Goal: Task Accomplishment & Management: Manage account settings

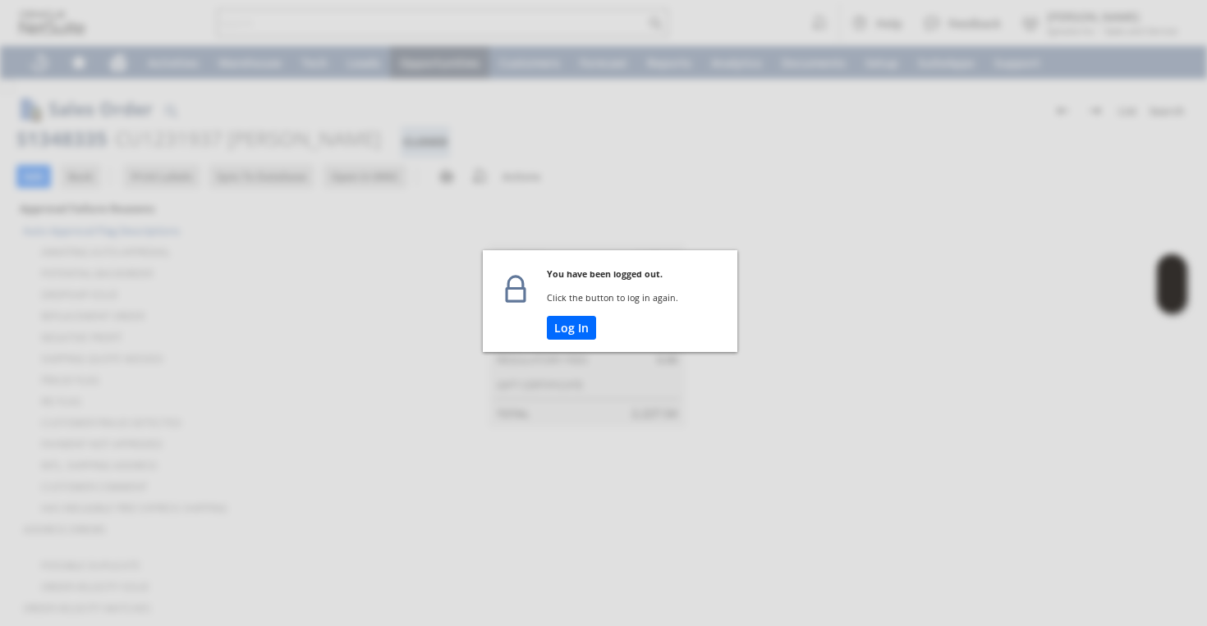
scroll to position [1226, 0]
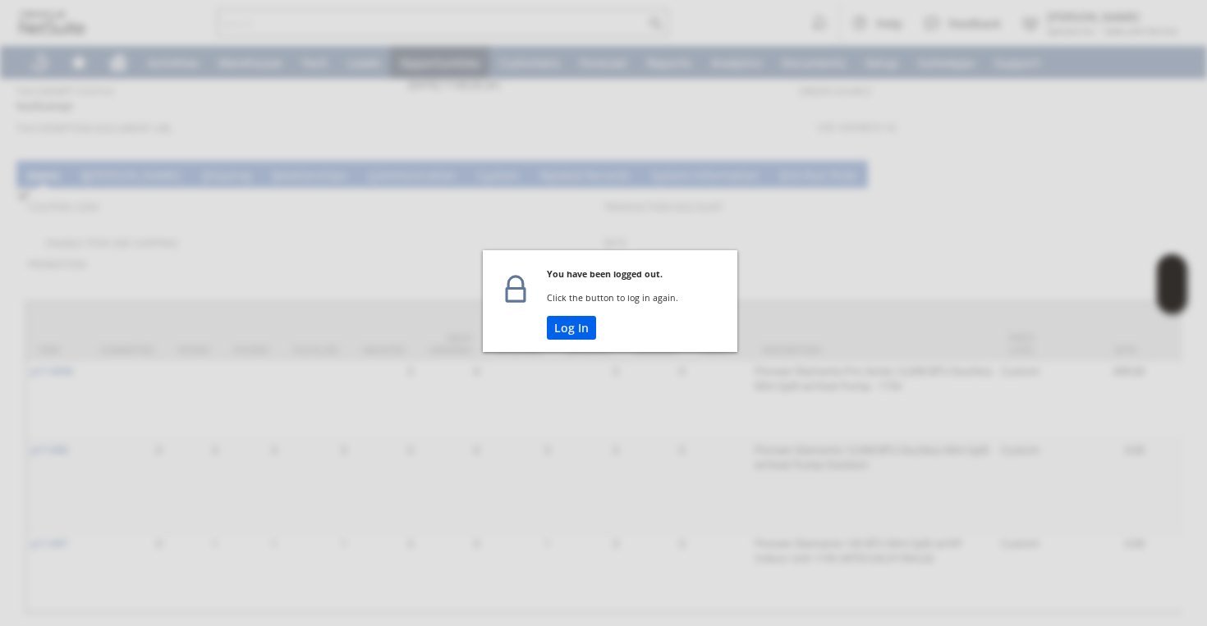
click at [584, 322] on button "Log In" at bounding box center [571, 328] width 49 height 24
click at [574, 329] on button "Log In" at bounding box center [571, 328] width 49 height 24
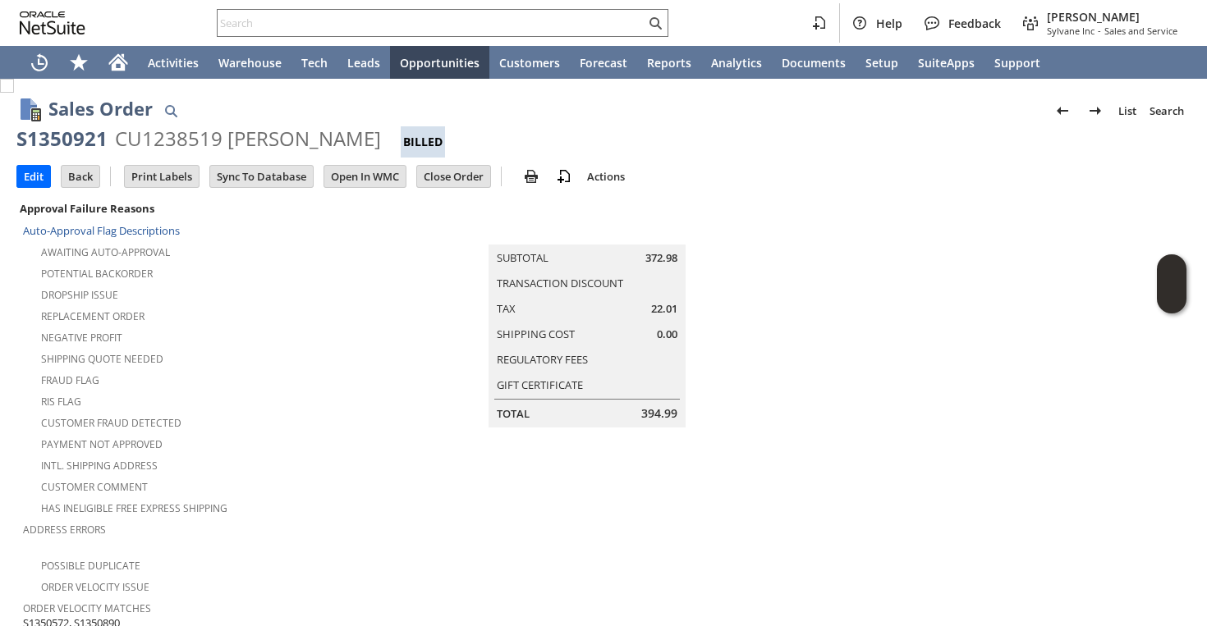
scroll to position [1063, 0]
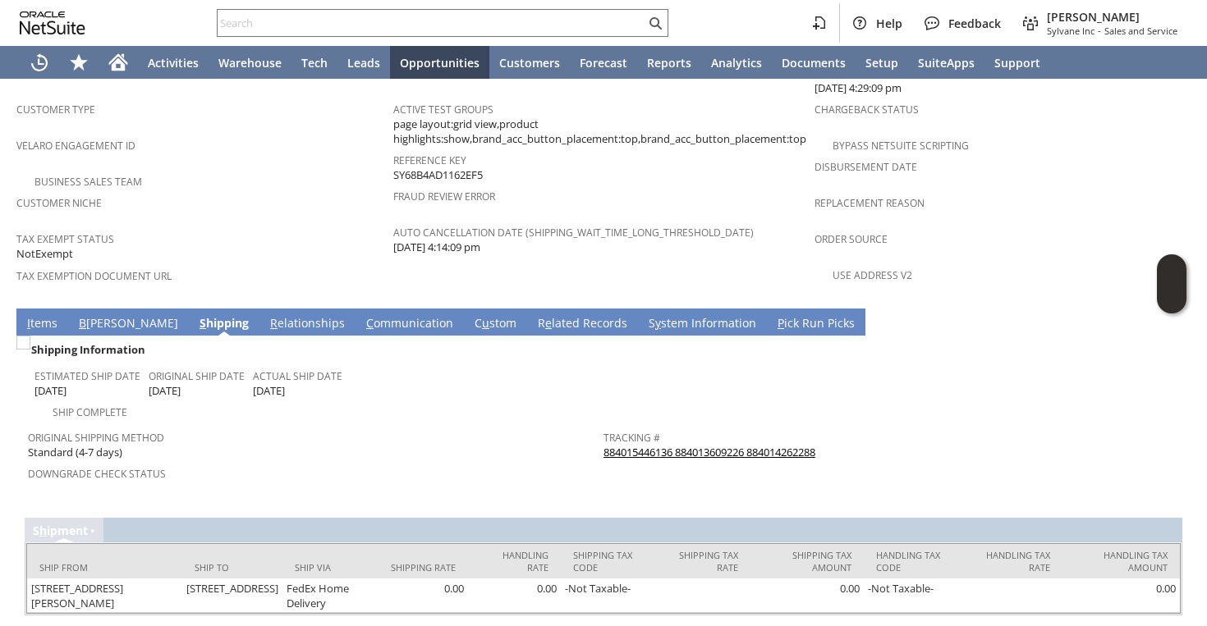
click at [189, 264] on div "Tax Exemption Document URL" at bounding box center [200, 281] width 369 height 34
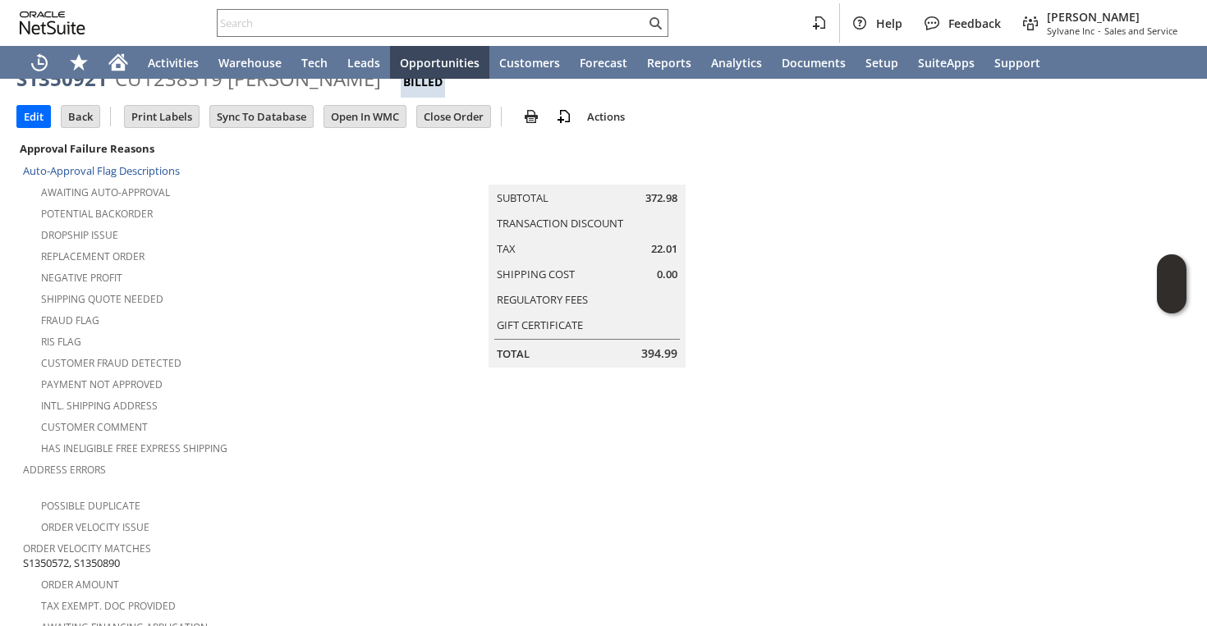
scroll to position [0, 0]
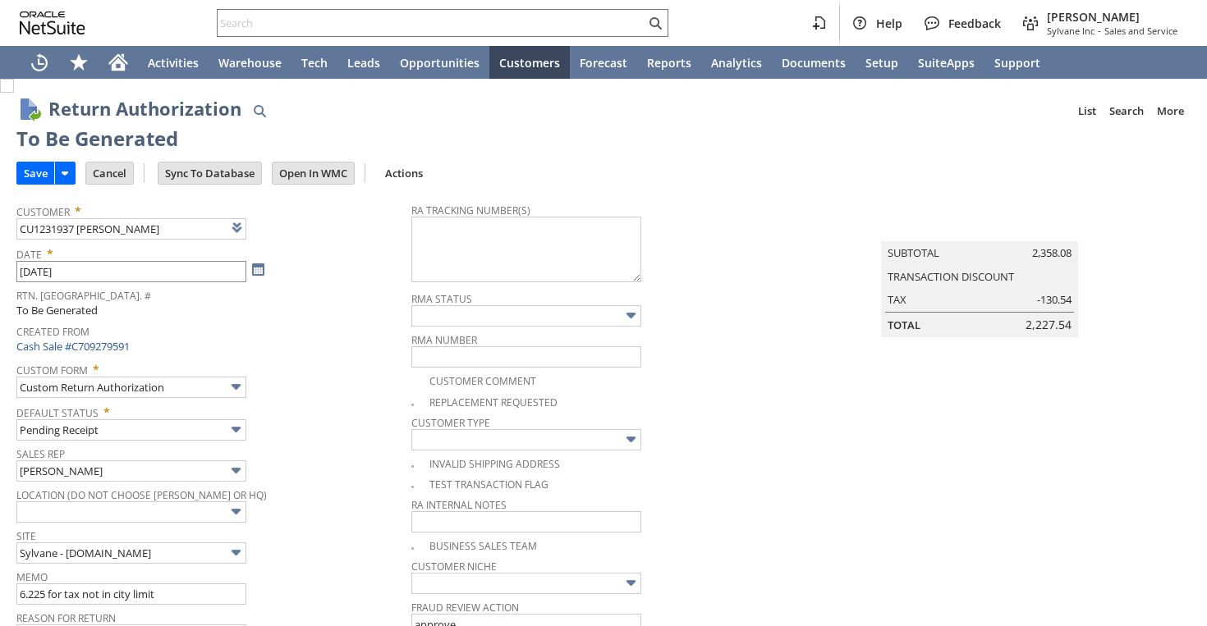
type input "Add"
type input "Copy Previous"
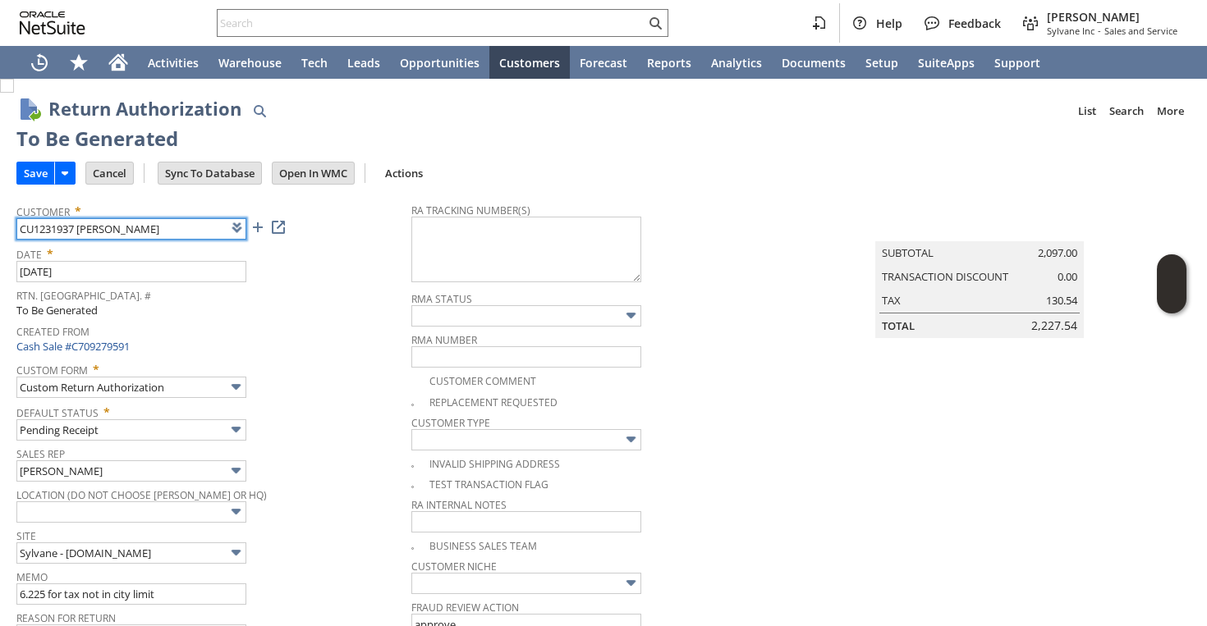
click at [73, 227] on input "CU1231937 [PERSON_NAME]" at bounding box center [131, 228] width 230 height 21
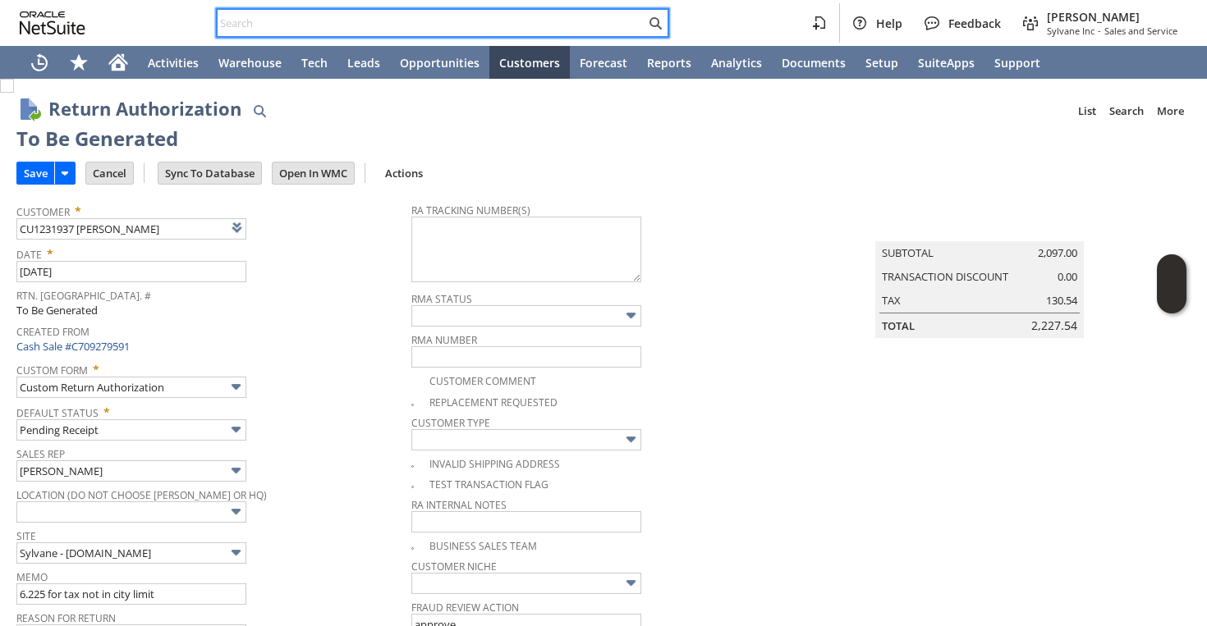
click at [305, 16] on input "text" at bounding box center [432, 23] width 428 height 20
paste input "CU1231937 [PERSON_NAME]"
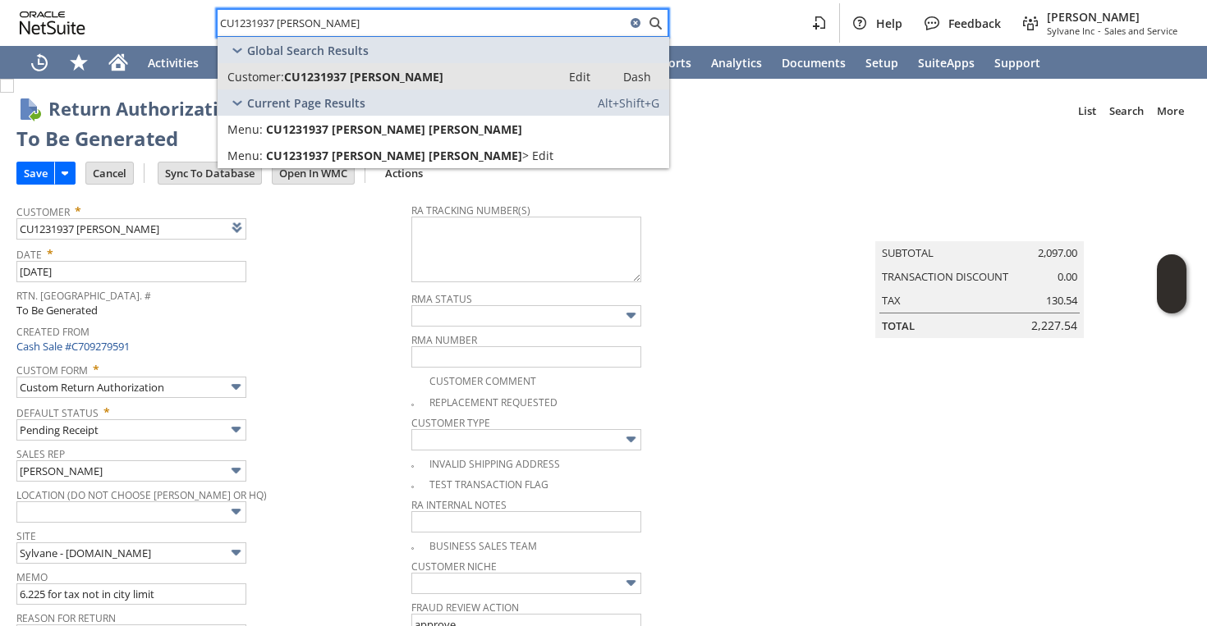
type input "CU1231937 William Kraus"
click at [288, 73] on span "CU1231937 William Kraus" at bounding box center [363, 77] width 159 height 16
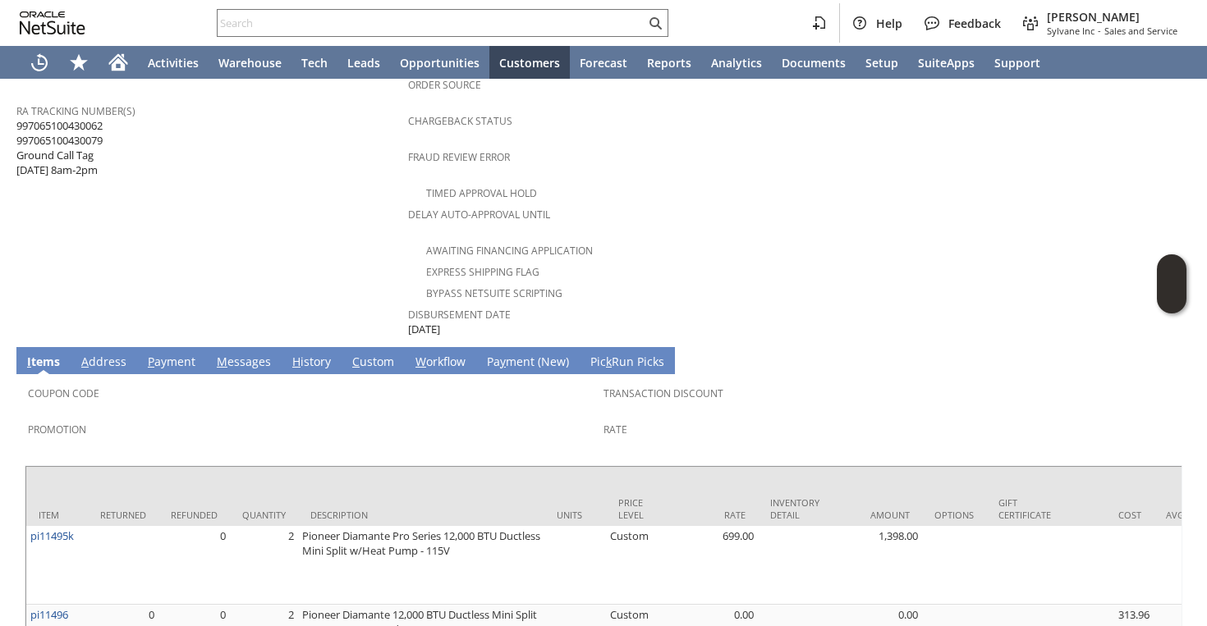
click at [305, 354] on link "H istory" at bounding box center [311, 363] width 47 height 18
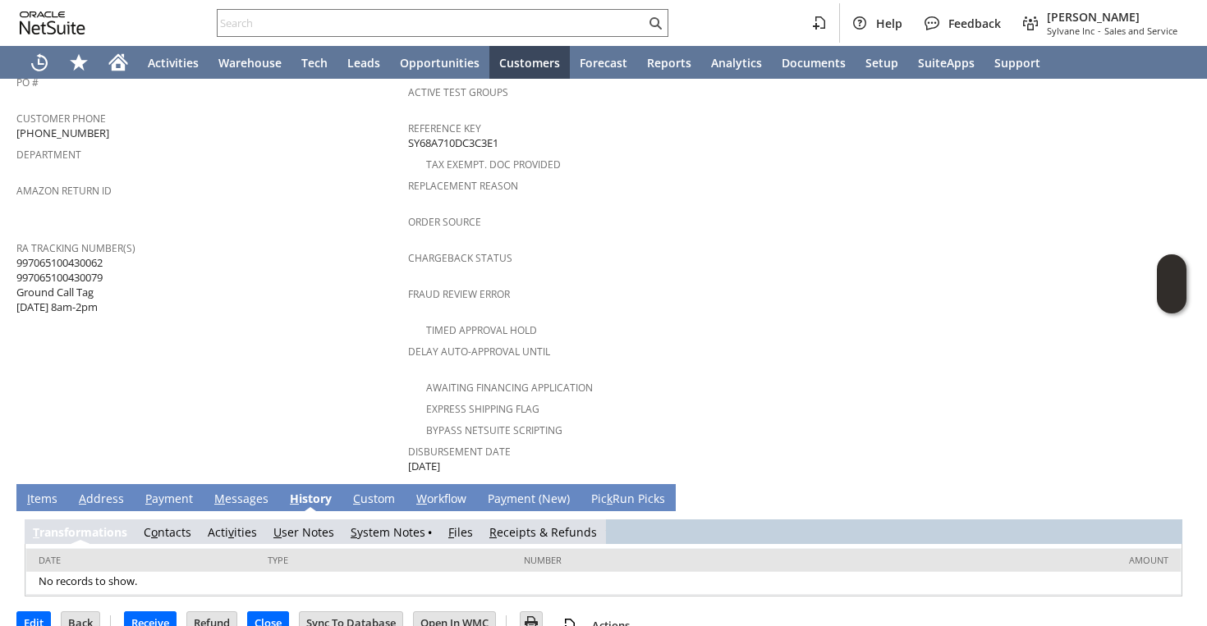
click at [372, 525] on link "S ystem Notes" at bounding box center [388, 533] width 75 height 16
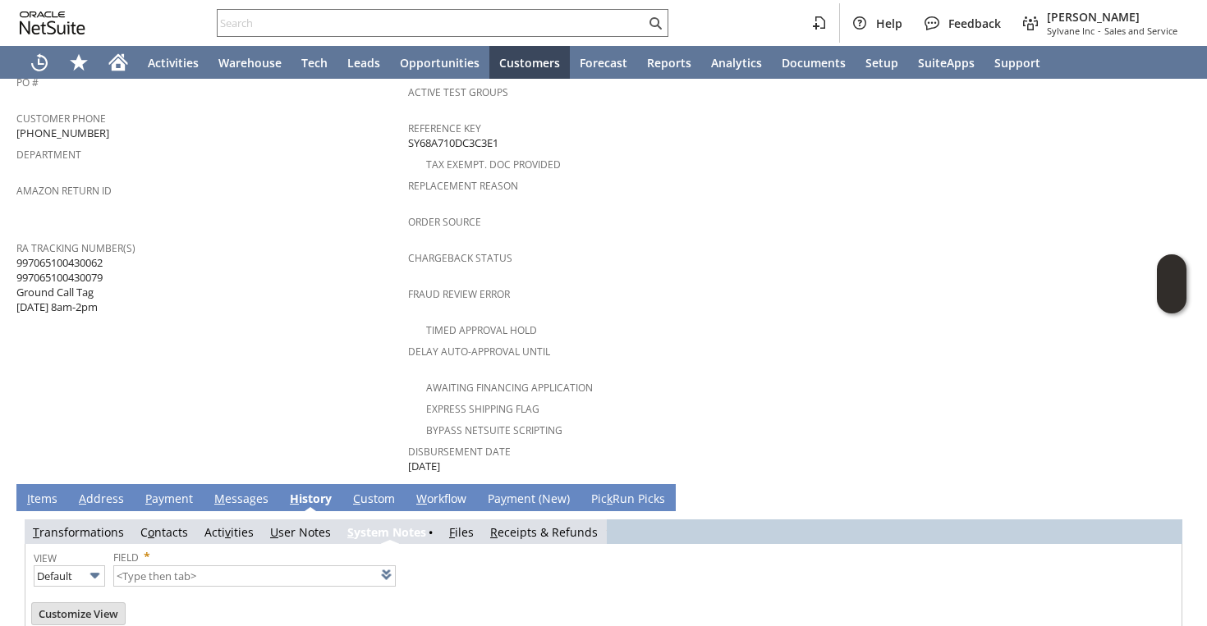
type input "1 to 25 of 78"
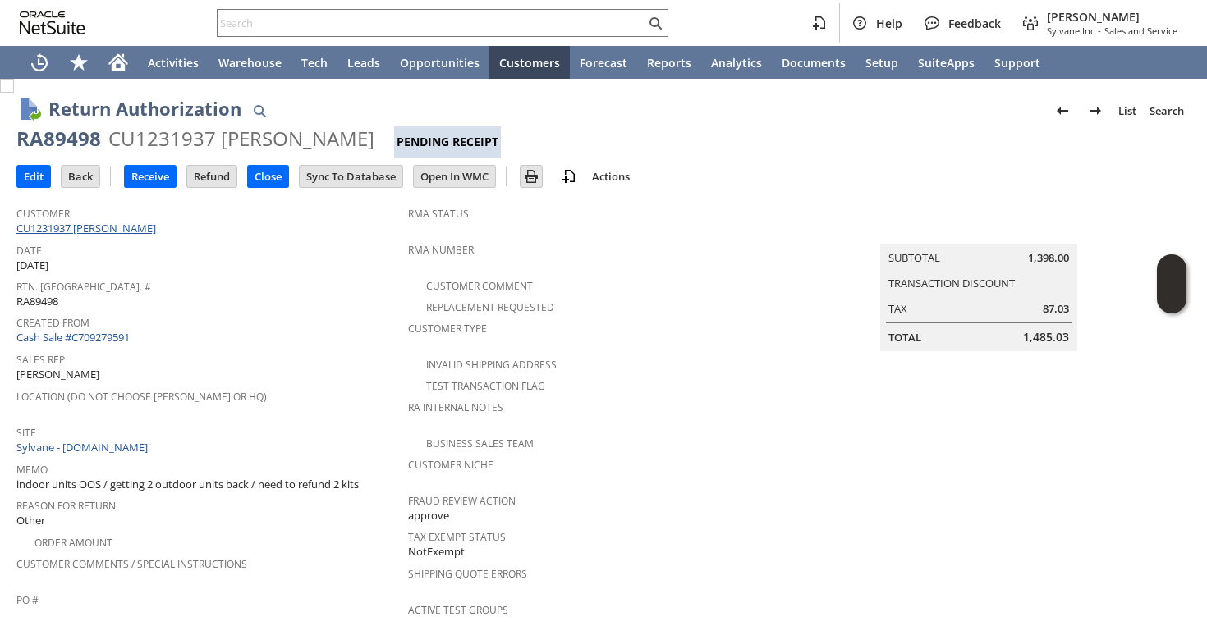
click at [111, 224] on link "CU1231937 William Kraus" at bounding box center [88, 228] width 144 height 15
click at [263, 177] on input "Close" at bounding box center [268, 176] width 40 height 21
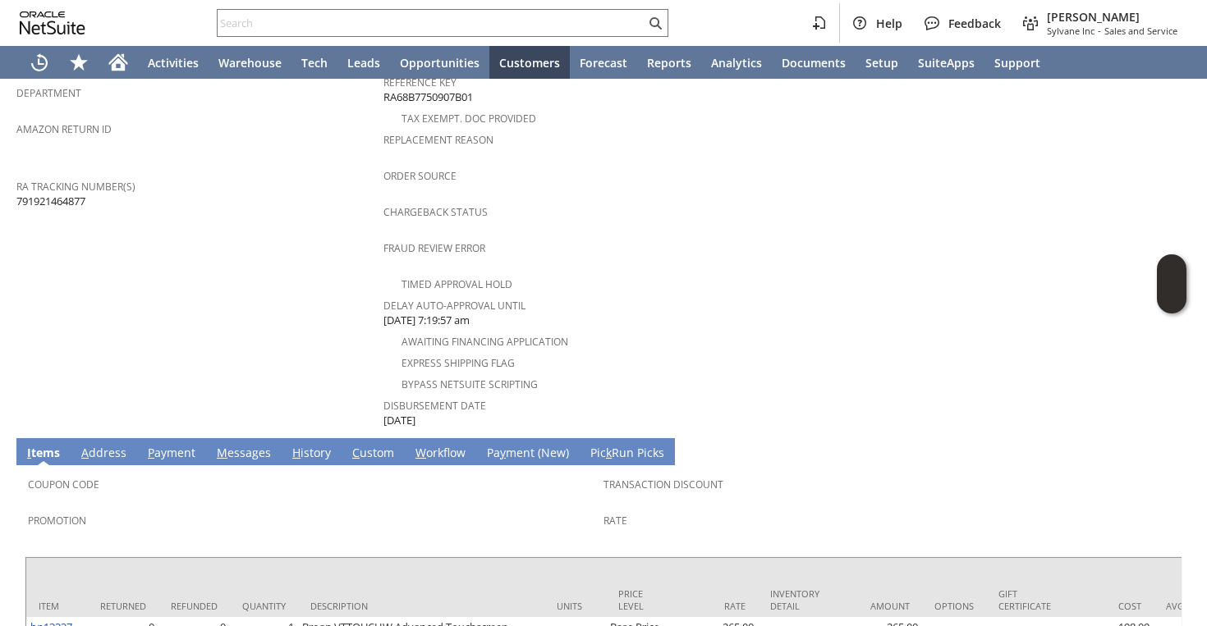
scroll to position [678, 0]
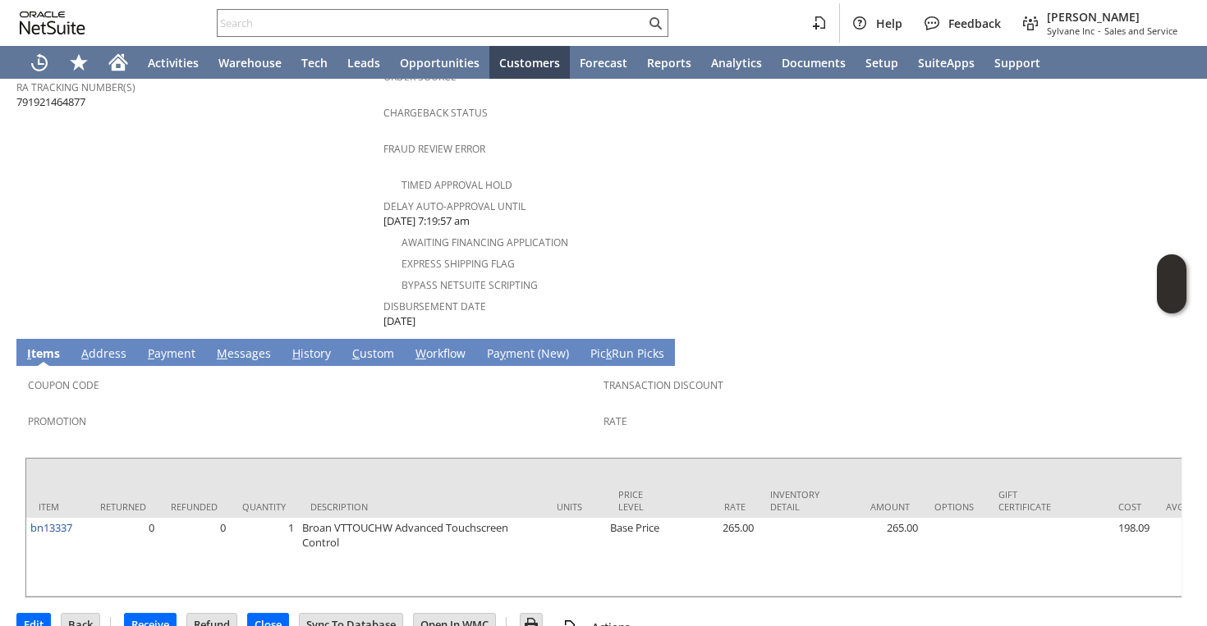
click at [231, 346] on link "M essages" at bounding box center [244, 355] width 62 height 18
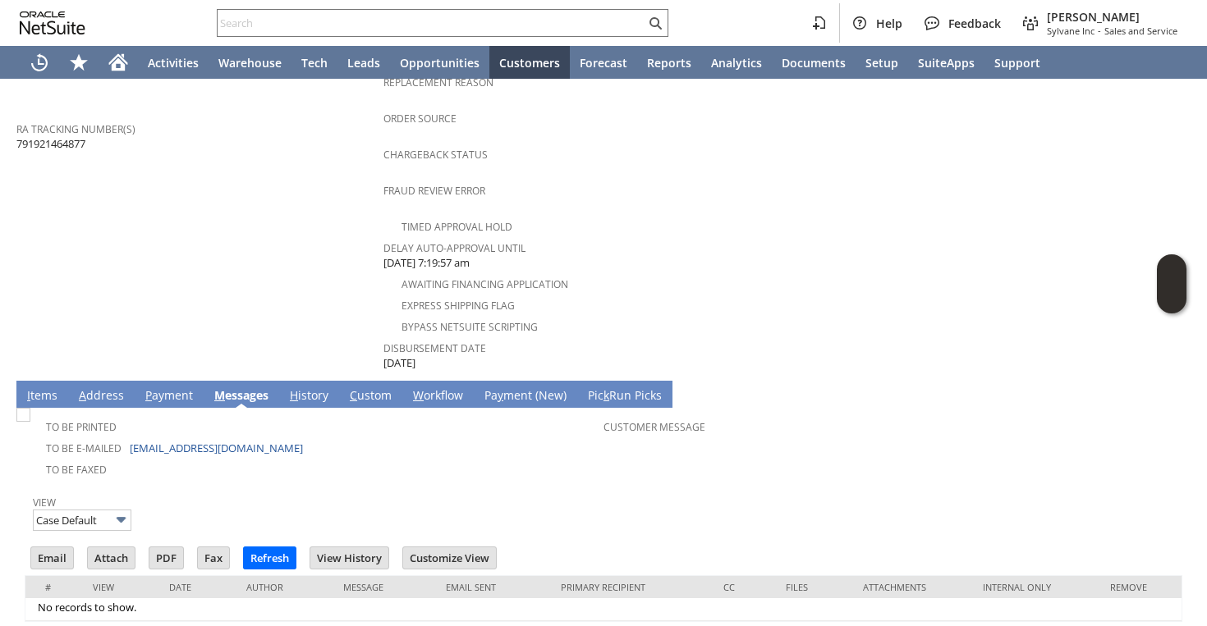
scroll to position [659, 0]
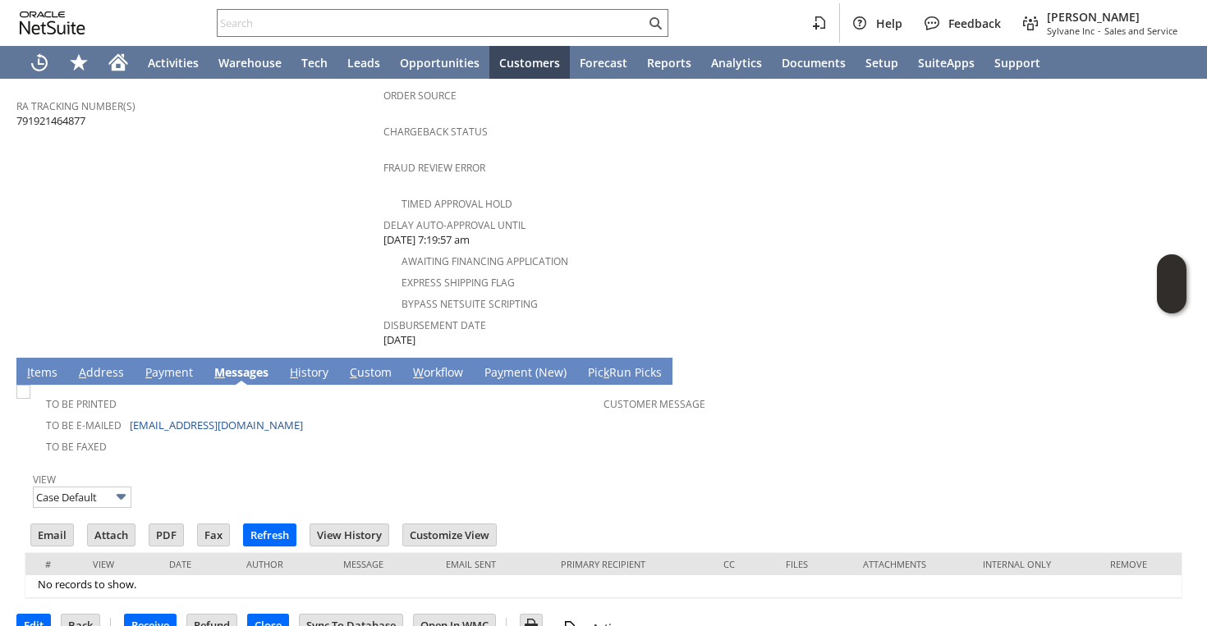
click at [40, 364] on link "I tems" at bounding box center [42, 373] width 39 height 18
